Goal: Task Accomplishment & Management: Manage account settings

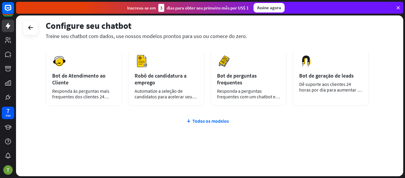
scroll to position [98, 0]
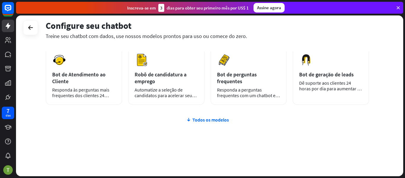
click at [399, 7] on icon at bounding box center [397, 7] width 5 height 5
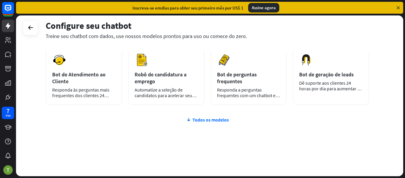
click at [400, 6] on icon at bounding box center [397, 7] width 5 height 5
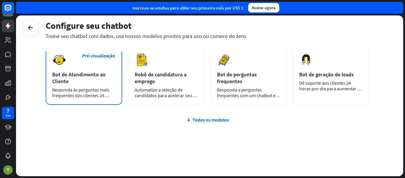
click at [90, 72] on font "Bot de Atendimento ao Cliente" at bounding box center [78, 78] width 53 height 14
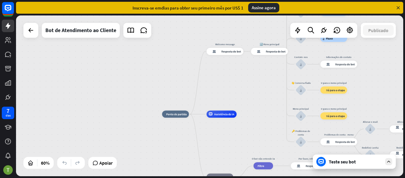
drag, startPoint x: 224, startPoint y: 52, endPoint x: 212, endPoint y: 63, distance: 16.6
click at [212, 63] on div "casa_2 Ponto de partida Editar nome mais_amarelo Welcome message resposta do bo…" at bounding box center [209, 95] width 387 height 160
click at [224, 51] on font "Resposta do bot" at bounding box center [231, 52] width 20 height 4
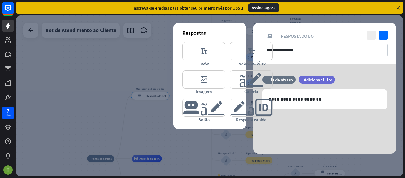
click at [400, 5] on div "Inscreva-se em [PERSON_NAME] para obter seu primeiro mês por US$ 1 Assine agora" at bounding box center [209, 8] width 387 height 12
drag, startPoint x: 30, startPoint y: 26, endPoint x: 9, endPoint y: 5, distance: 30.2
click at [22, 20] on div at bounding box center [209, 95] width 387 height 160
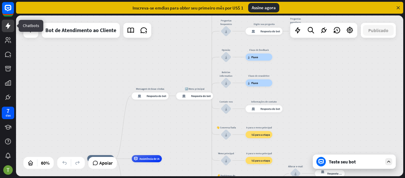
click at [9, 24] on icon at bounding box center [8, 26] width 5 height 6
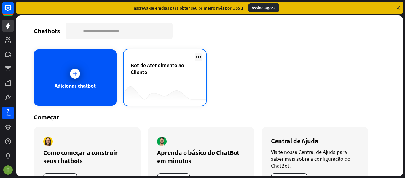
click at [196, 55] on icon at bounding box center [198, 56] width 7 height 7
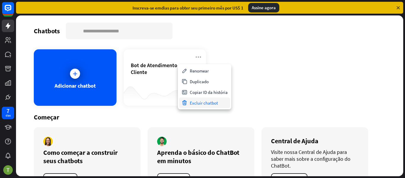
click at [209, 102] on font "Excluir chatbot" at bounding box center [204, 103] width 28 height 6
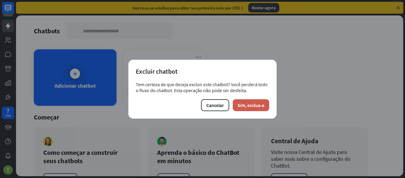
click at [256, 108] on font "Sim, exclua-o" at bounding box center [250, 105] width 27 height 6
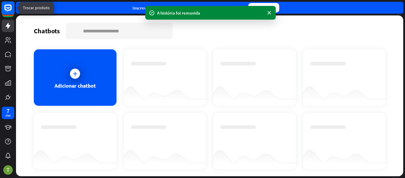
click at [9, 3] on rect at bounding box center [7, 7] width 13 height 13
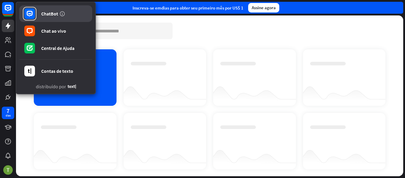
click at [54, 14] on font "ChatBot" at bounding box center [49, 14] width 17 height 6
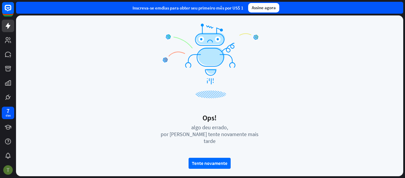
click at [9, 167] on img at bounding box center [7, 169] width 9 height 9
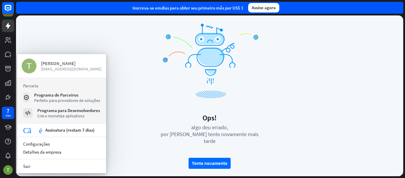
click at [61, 65] on div "[PERSON_NAME]" at bounding box center [71, 63] width 61 height 6
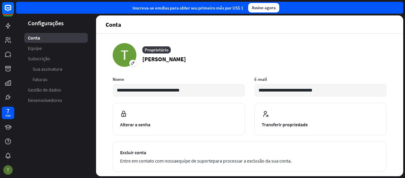
click at [8, 169] on img at bounding box center [7, 169] width 9 height 9
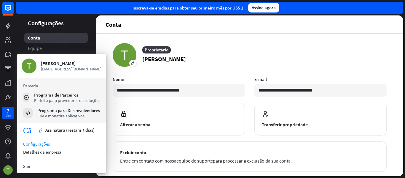
click at [44, 146] on font "Configurações" at bounding box center [36, 144] width 27 height 6
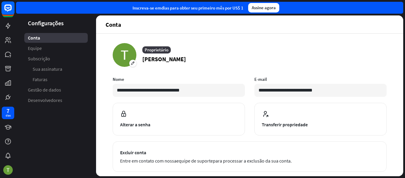
click at [10, 8] on rect at bounding box center [7, 7] width 13 height 13
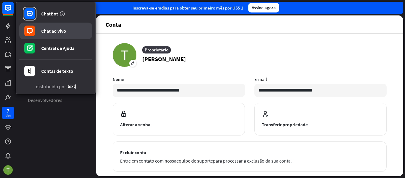
click at [66, 31] on font "Chat ao vivo" at bounding box center [53, 31] width 25 height 6
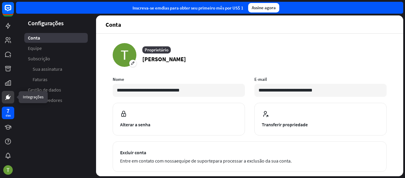
click at [10, 96] on icon at bounding box center [9, 96] width 1 height 1
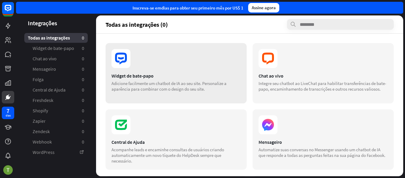
click at [140, 67] on section at bounding box center [175, 58] width 129 height 19
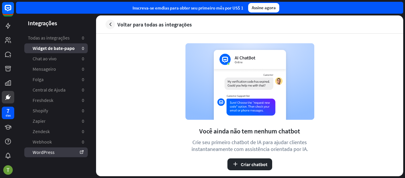
click at [62, 150] on link "WordPress" at bounding box center [55, 152] width 63 height 10
